Goal: Task Accomplishment & Management: Use online tool/utility

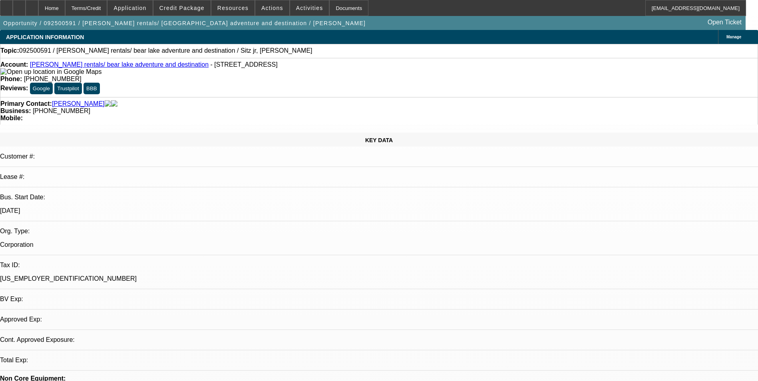
select select "0"
select select "2"
select select "0.1"
select select "1"
select select "2"
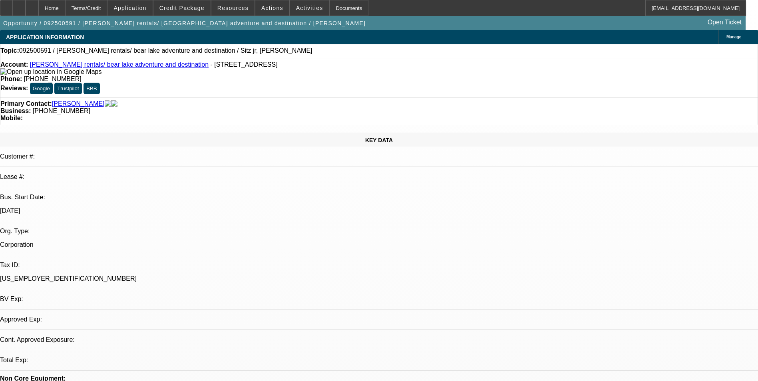
select select "4"
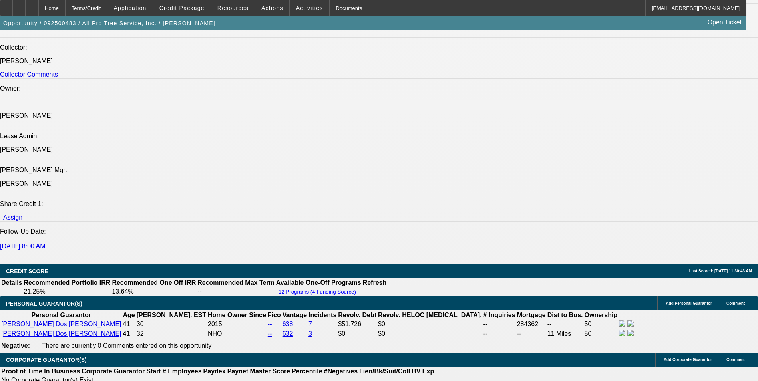
select select "0"
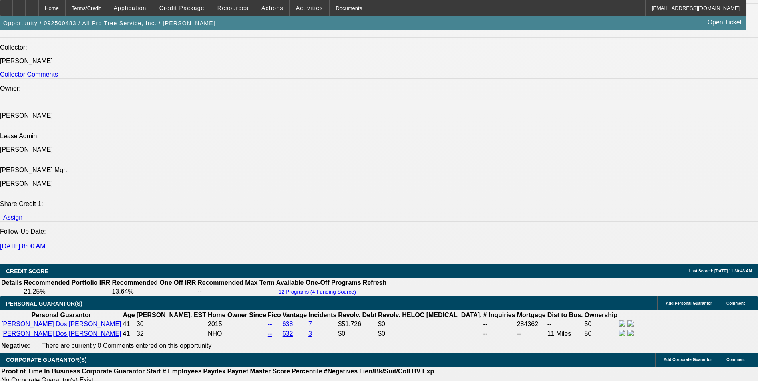
select select "0"
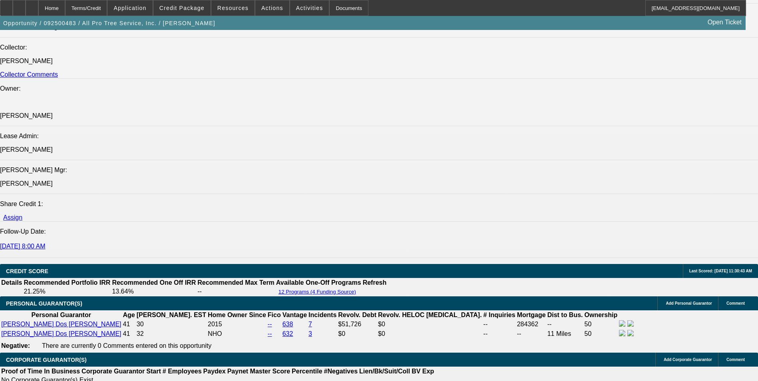
select select "0"
select select "1"
select select "6"
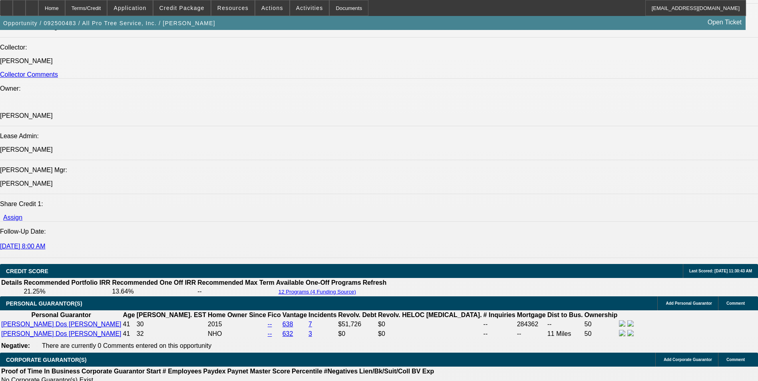
select select "1"
select select "6"
select select "1"
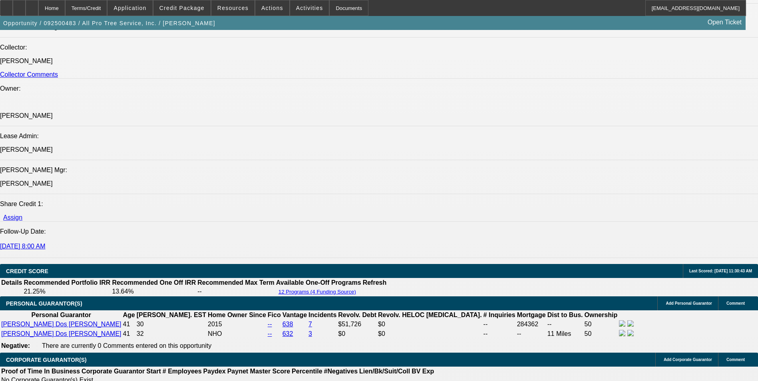
select select "6"
select select "1"
select select "6"
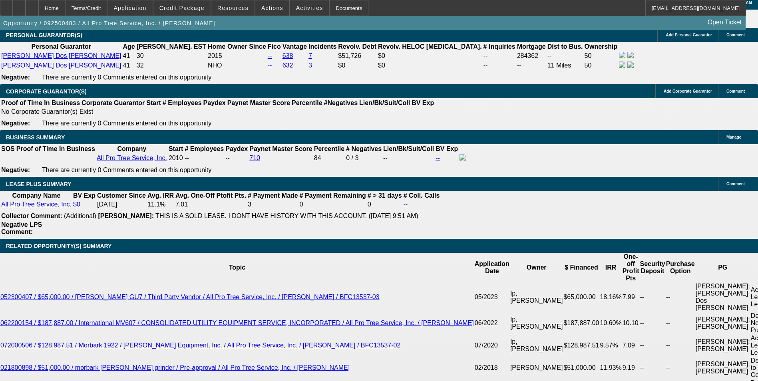
scroll to position [1308, 0]
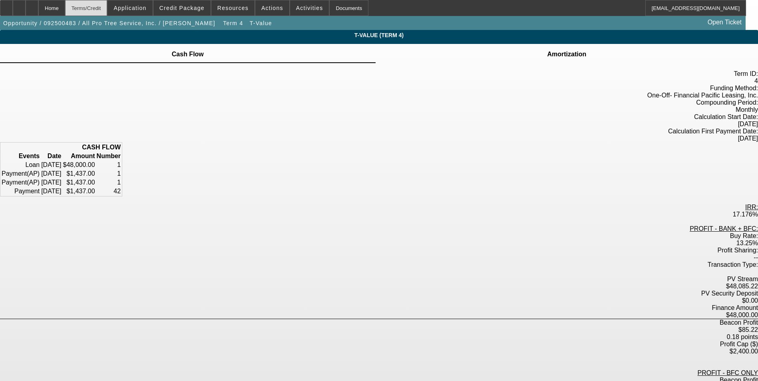
click at [98, 8] on div "Terms/Credit" at bounding box center [86, 8] width 42 height 16
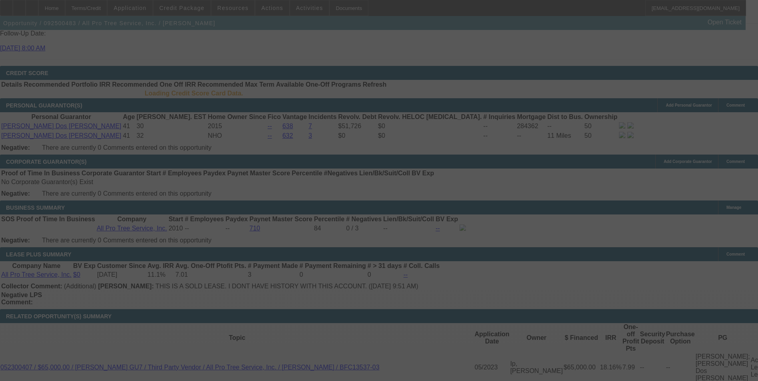
scroll to position [1188, 0]
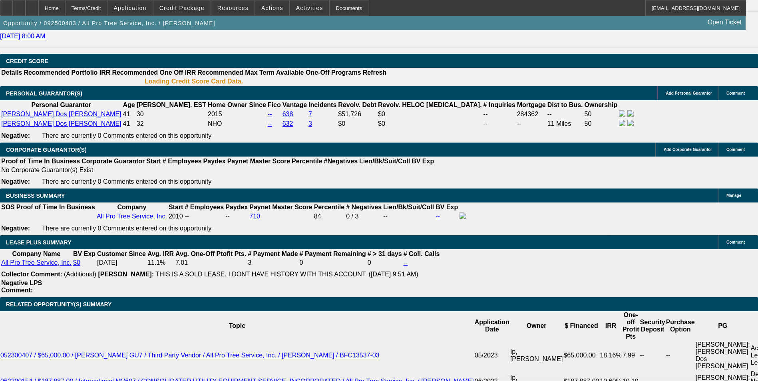
select select "0"
select select "6"
select select "0"
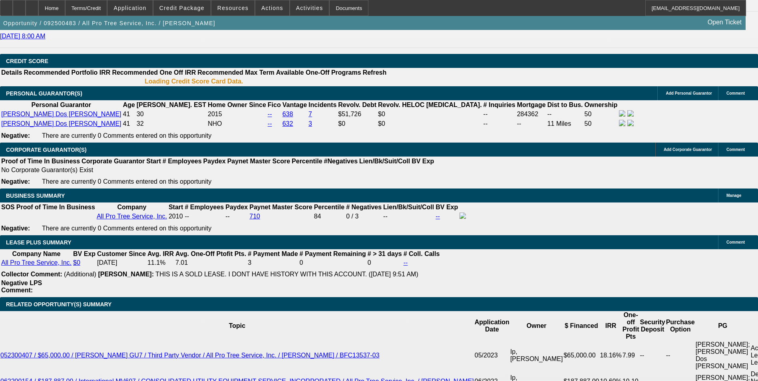
select select "0"
select select "6"
select select "0"
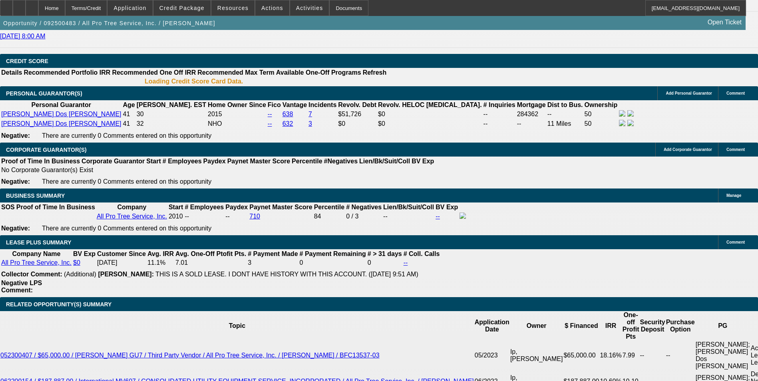
select select "0"
select select "6"
select select "0"
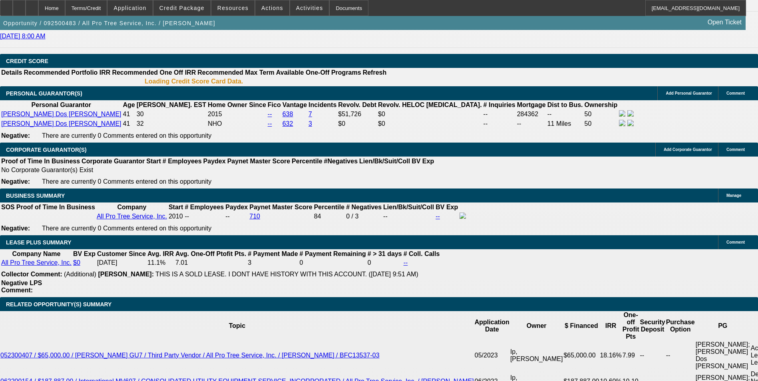
select select "6"
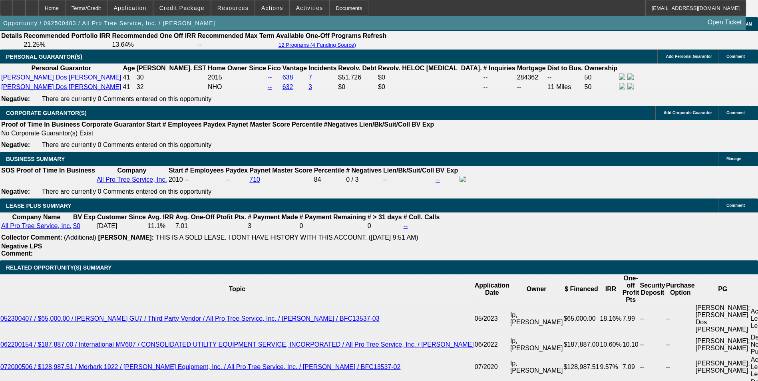
scroll to position [1271, 0]
